Goal: Find specific page/section: Find specific page/section

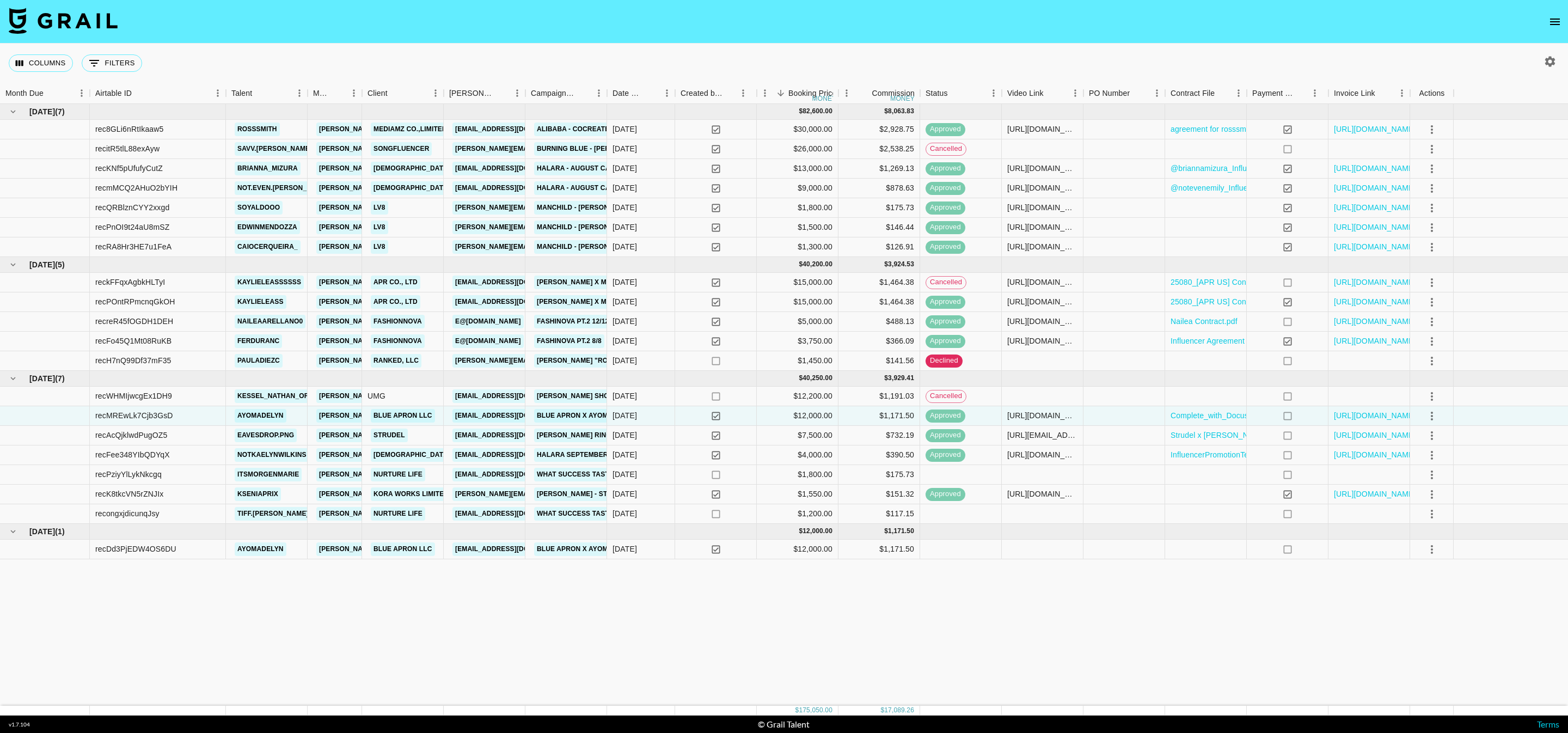
click at [78, 15] on img at bounding box center [63, 21] width 109 height 26
click at [1558, 13] on button "open drawer" at bounding box center [1555, 22] width 22 height 22
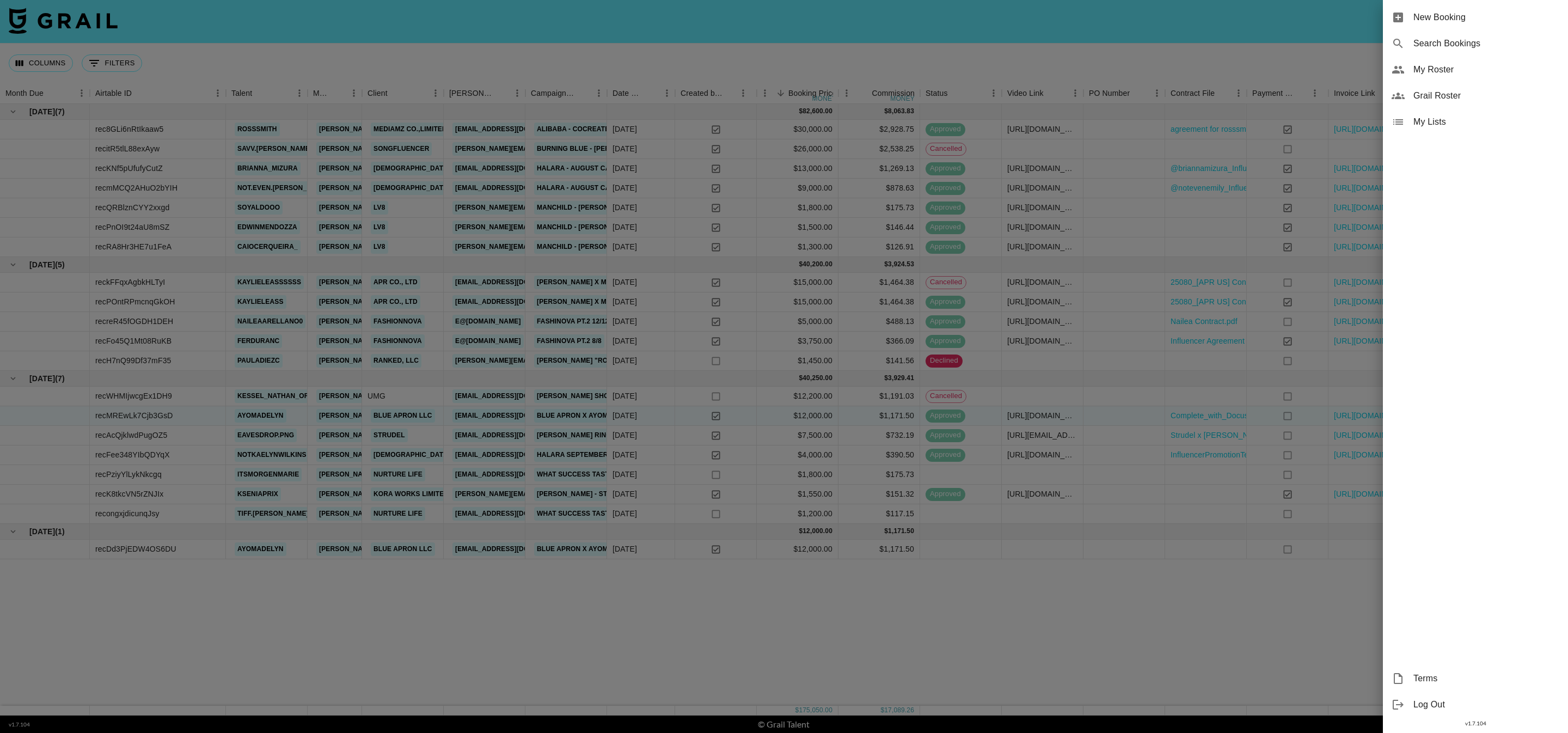
click at [1241, 35] on div at bounding box center [784, 366] width 1568 height 733
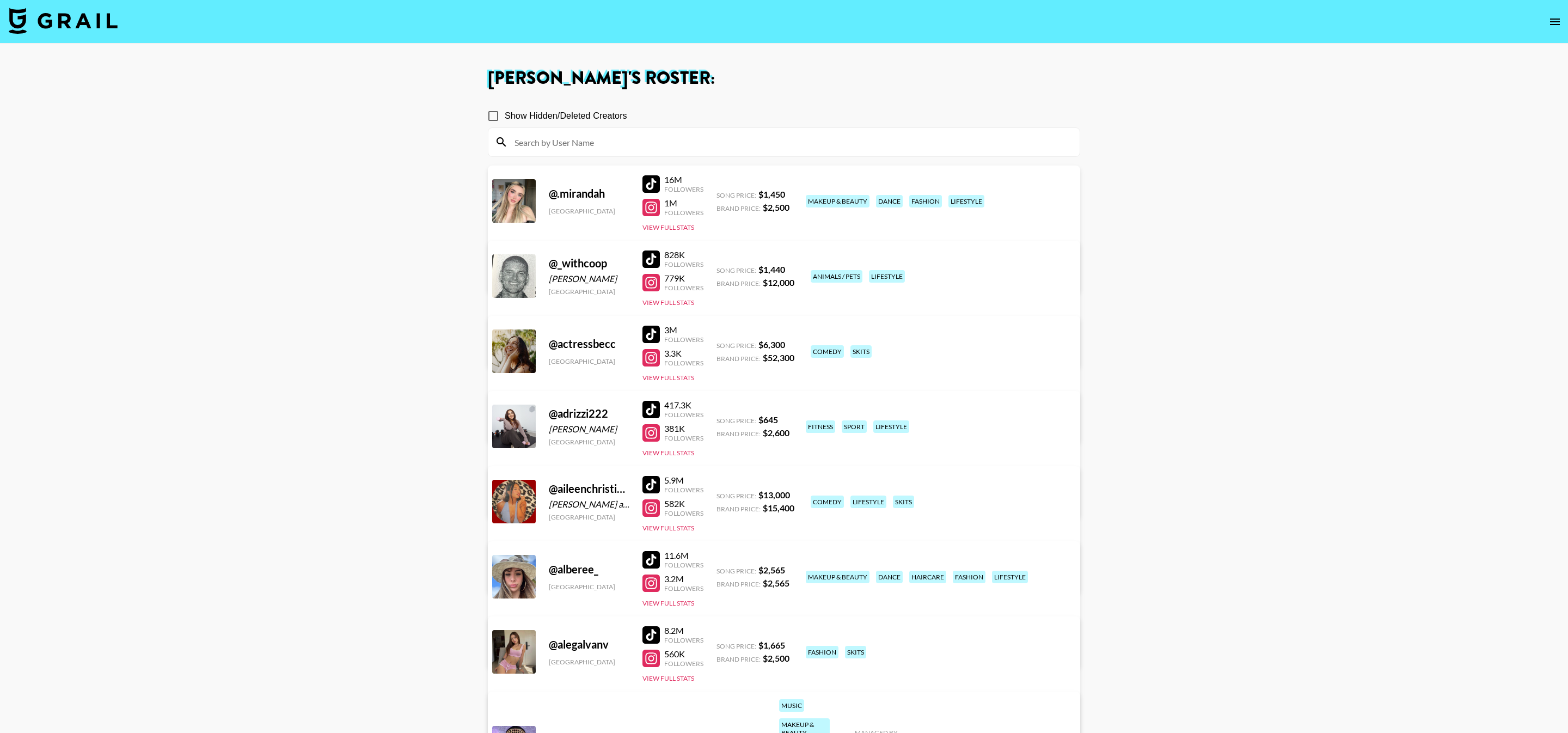
click at [671, 137] on input at bounding box center [791, 142] width 565 height 18
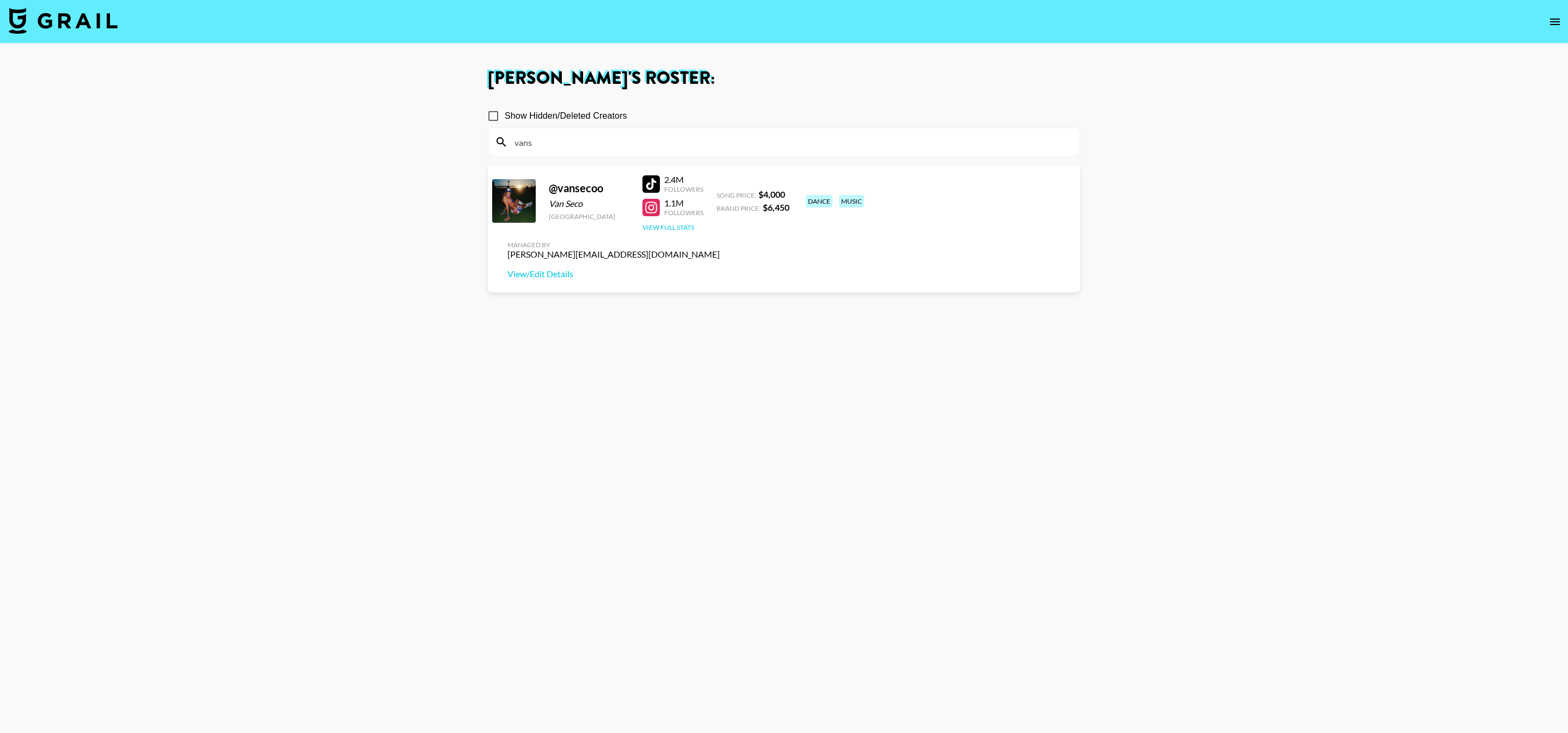
click at [661, 223] on button "View Full Stats" at bounding box center [668, 227] width 52 height 8
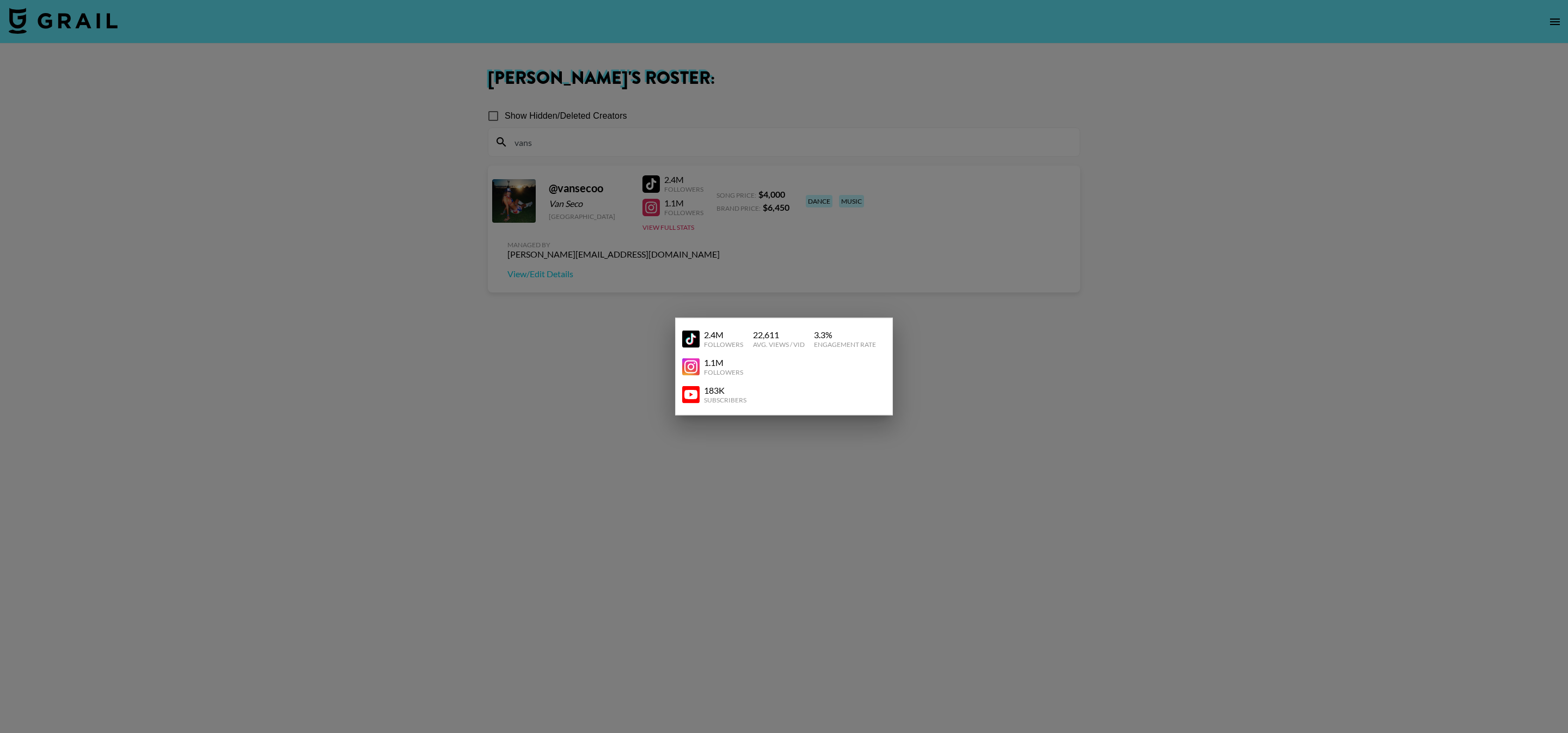
click at [699, 335] on img at bounding box center [691, 338] width 18 height 18
click at [598, 334] on div at bounding box center [784, 366] width 1568 height 733
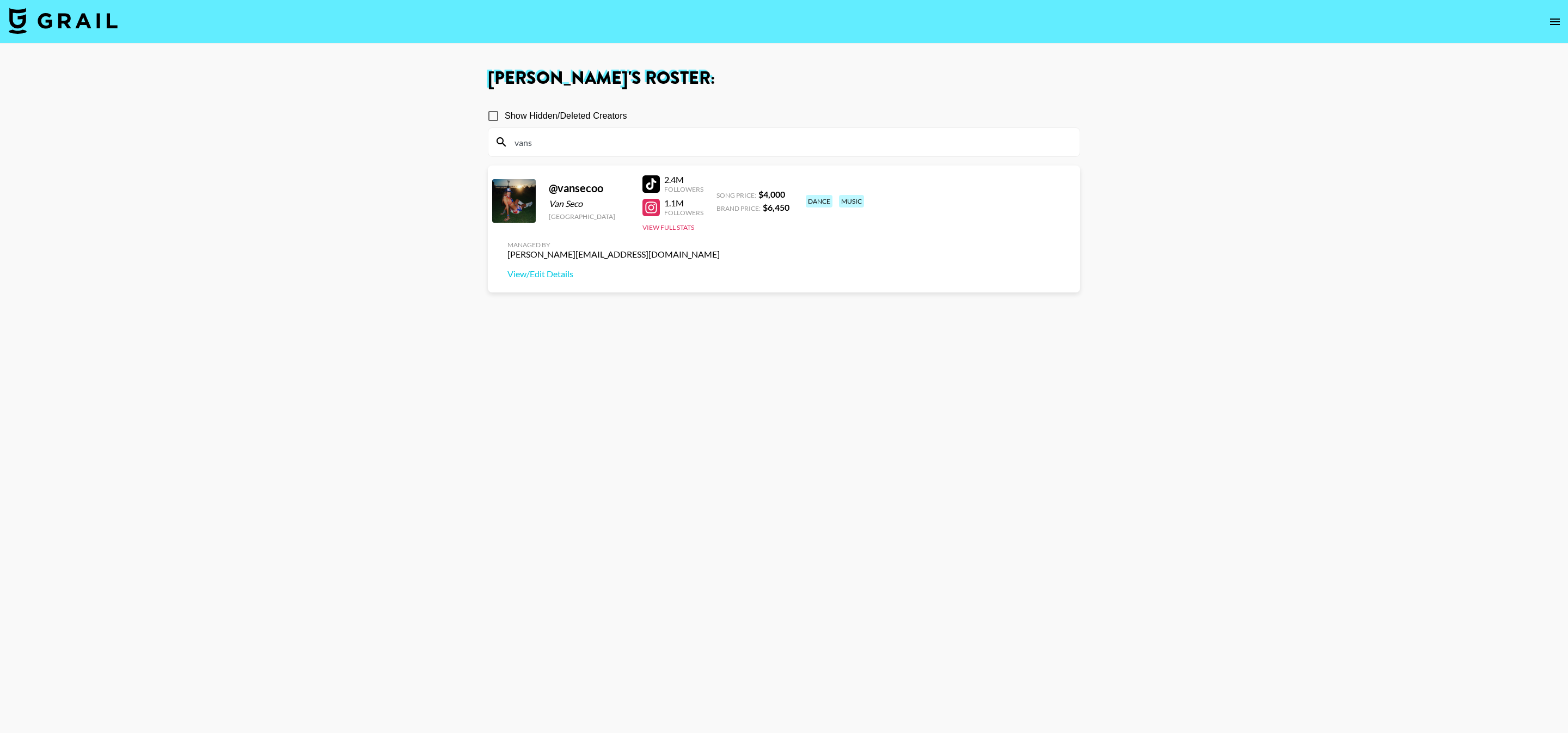
click at [621, 143] on input "vans" at bounding box center [791, 142] width 565 height 18
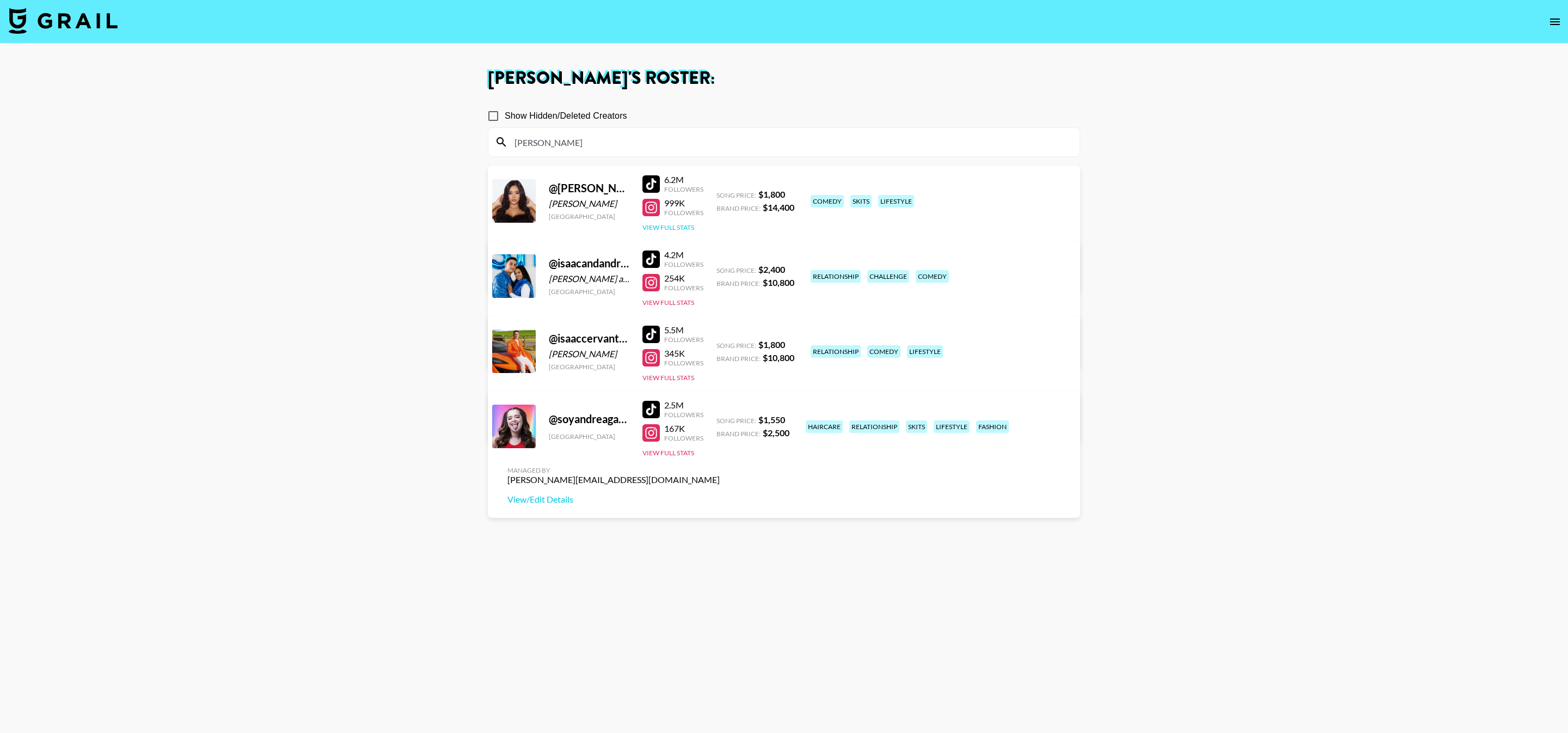
click at [655, 224] on button "View Full Stats" at bounding box center [668, 227] width 52 height 8
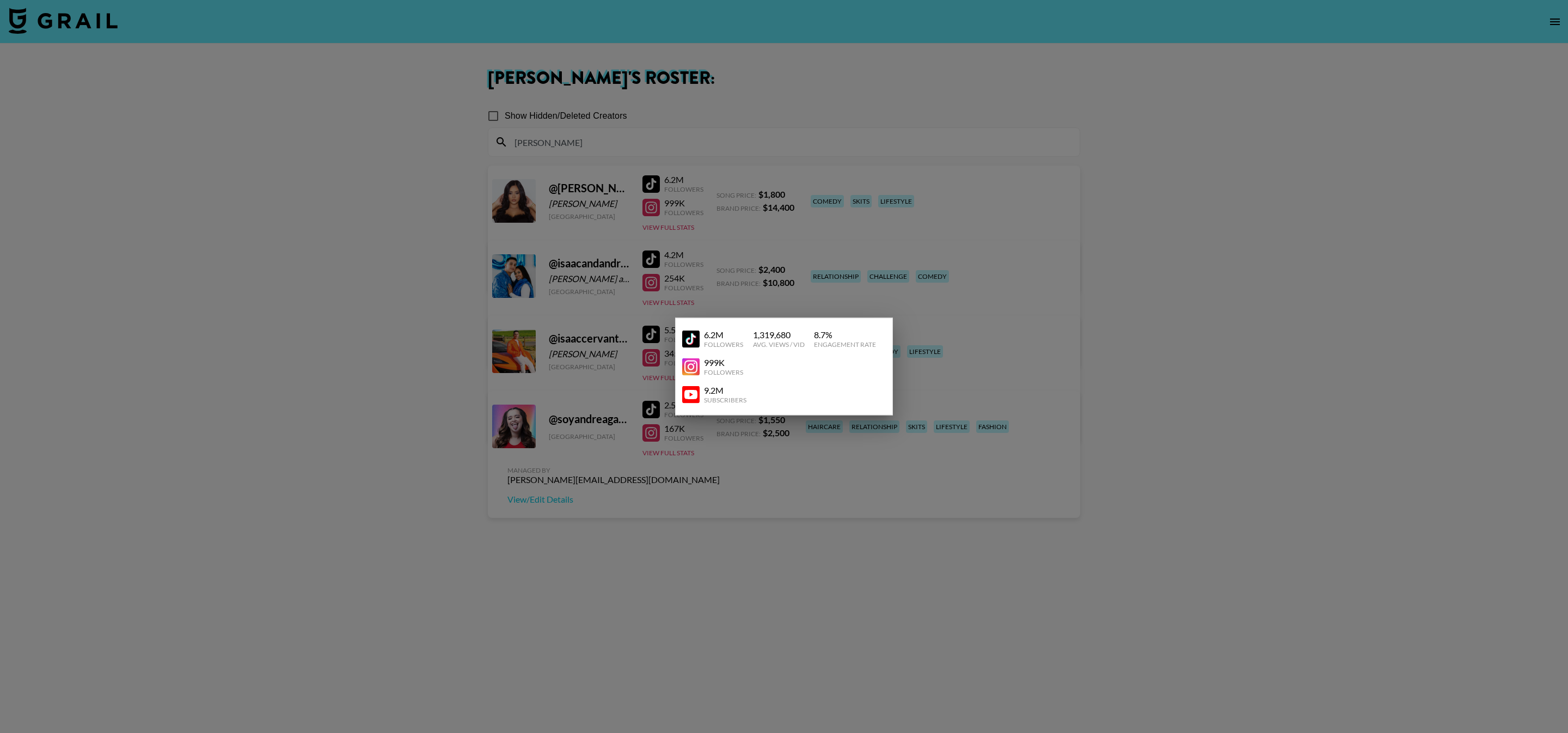
click at [694, 391] on img at bounding box center [691, 394] width 18 height 18
click at [679, 259] on div at bounding box center [784, 366] width 1568 height 733
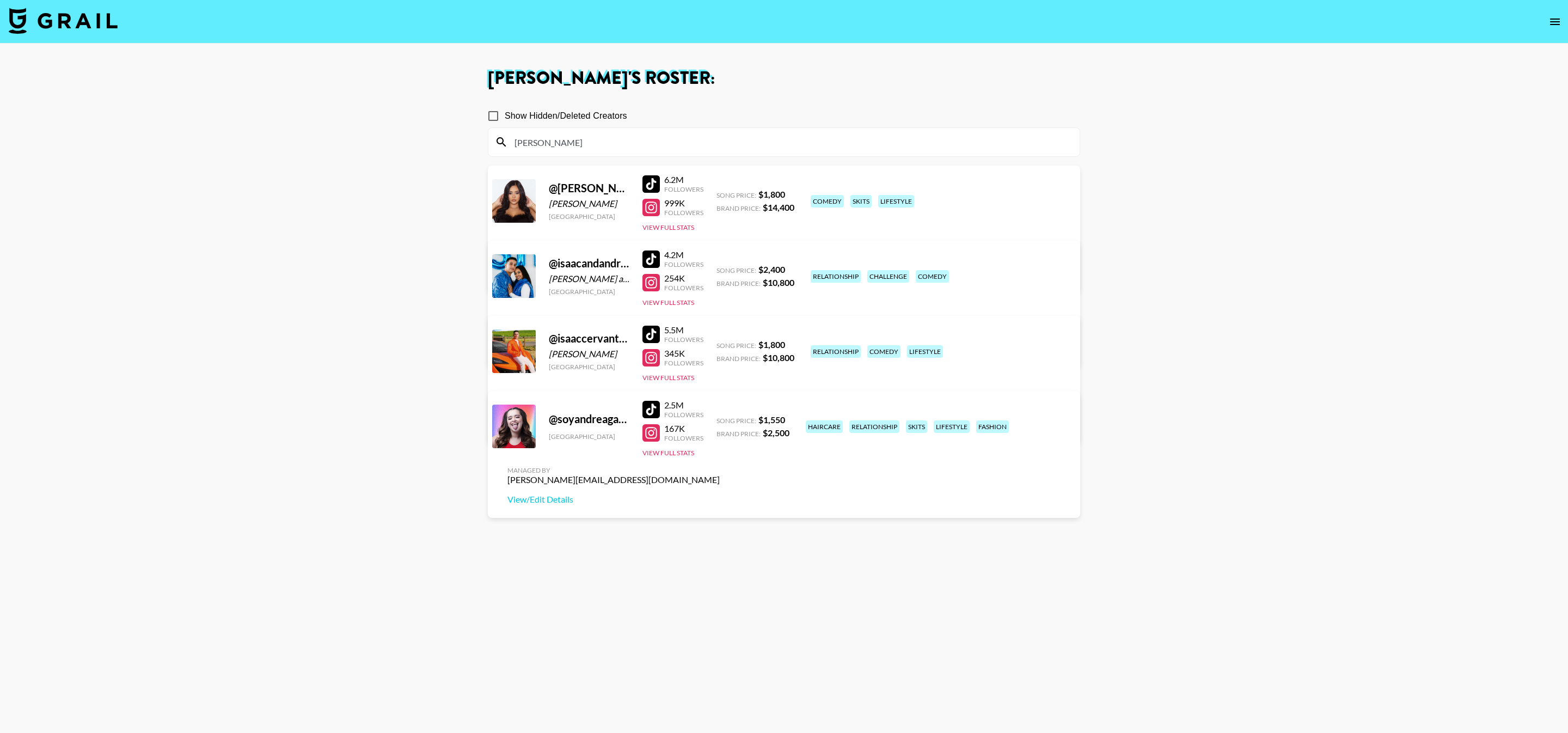
click at [623, 137] on input "andrea" at bounding box center [791, 142] width 565 height 18
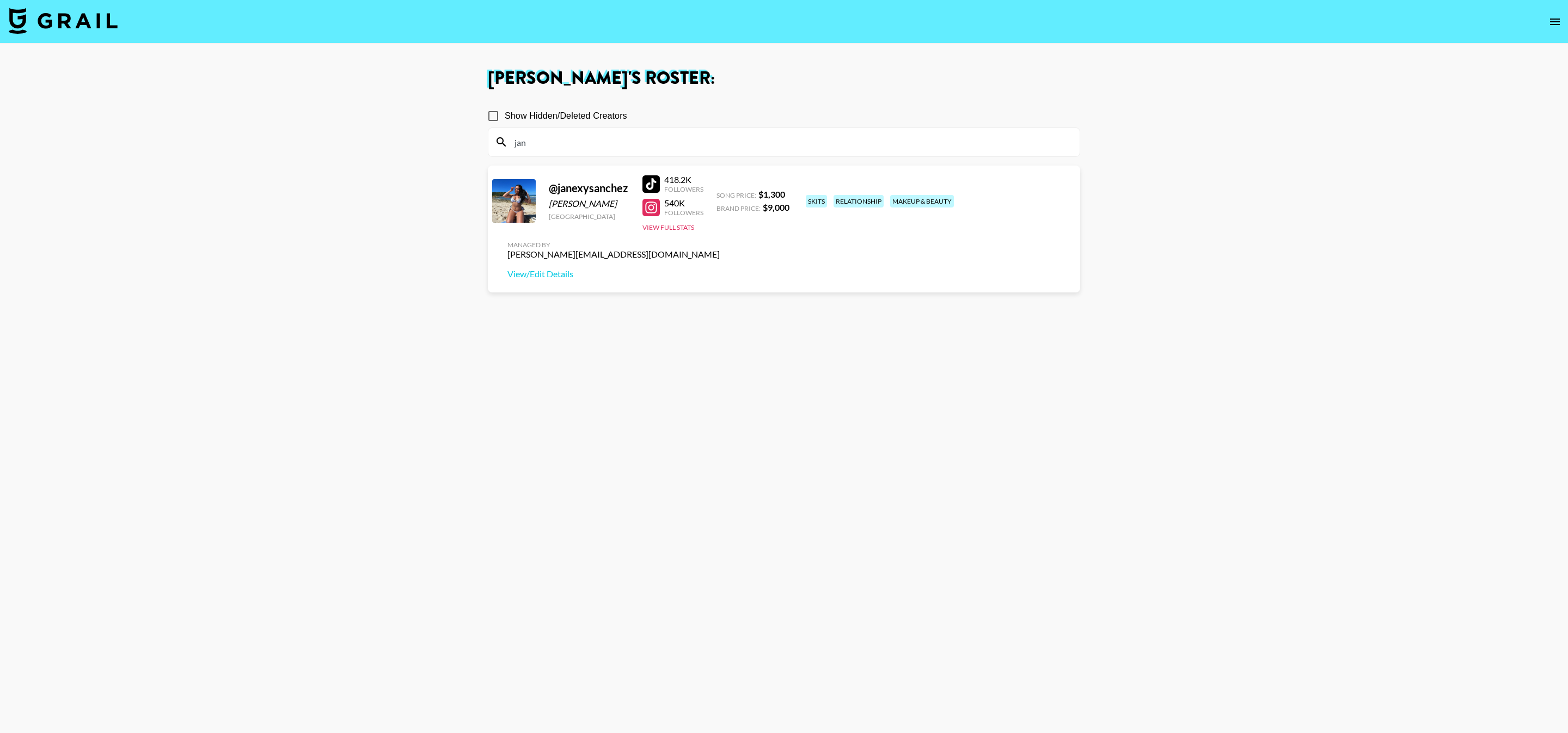
type input "jan"
click at [679, 233] on div "@ janexysanchez Janexy Sanchez United States 418.2K Followers 540K Followers Vi…" at bounding box center [783, 229] width 592 height 127
click at [673, 233] on div "@ janexysanchez Janexy Sanchez United States 418.2K Followers 540K Followers Vi…" at bounding box center [783, 229] width 592 height 127
click at [668, 232] on div "@ janexysanchez Janexy Sanchez United States 418.2K Followers 540K Followers Vi…" at bounding box center [783, 229] width 592 height 127
click at [662, 228] on button "View Full Stats" at bounding box center [668, 227] width 52 height 8
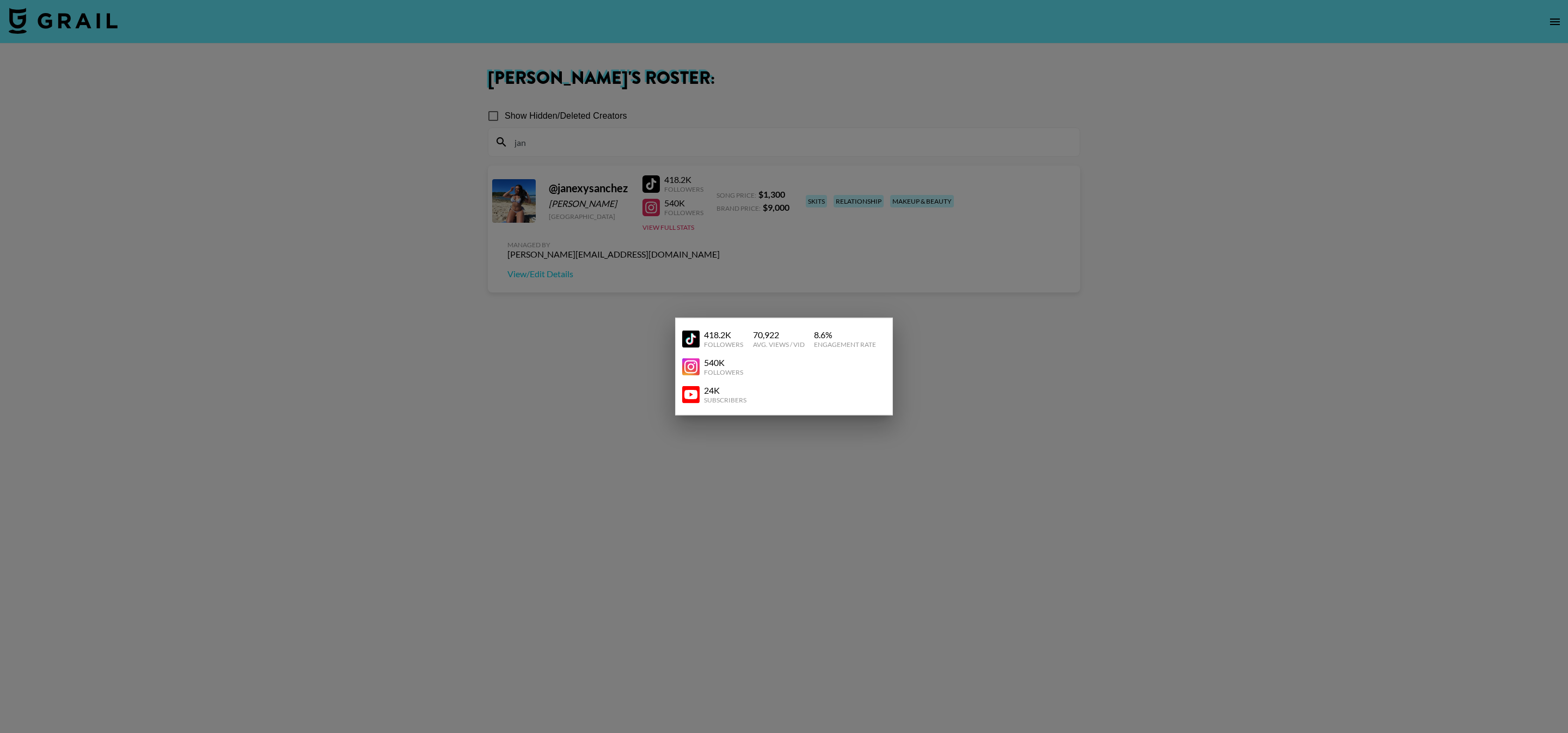
click at [699, 399] on link at bounding box center [693, 394] width 22 height 18
